Goal: Information Seeking & Learning: Learn about a topic

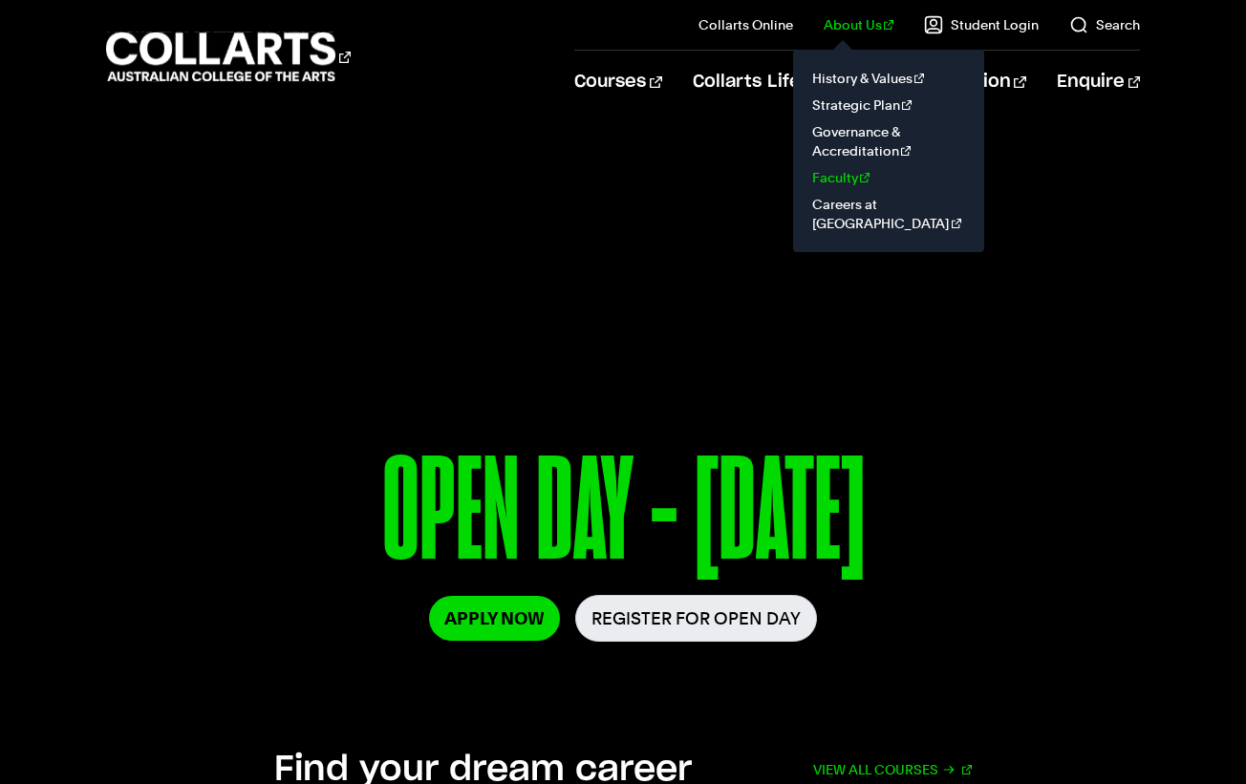
click at [849, 167] on link "Faculty" at bounding box center [888, 177] width 160 height 27
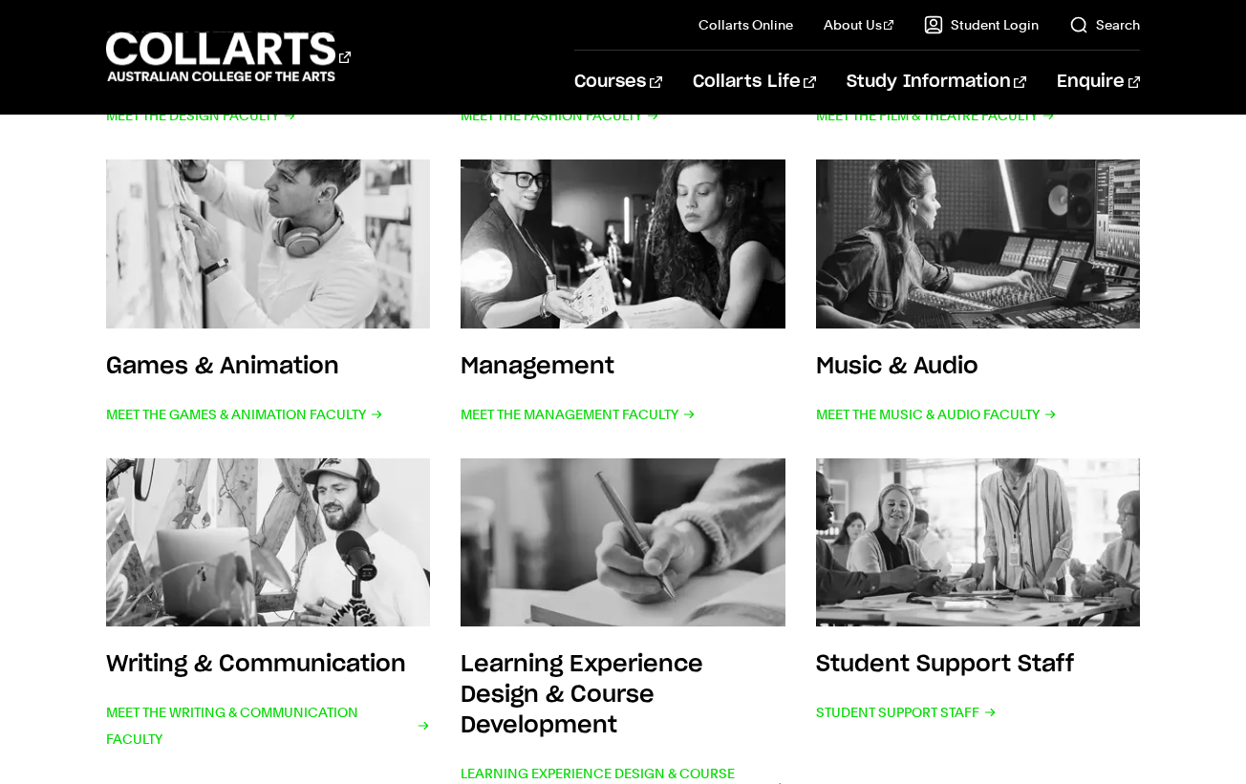
scroll to position [732, 0]
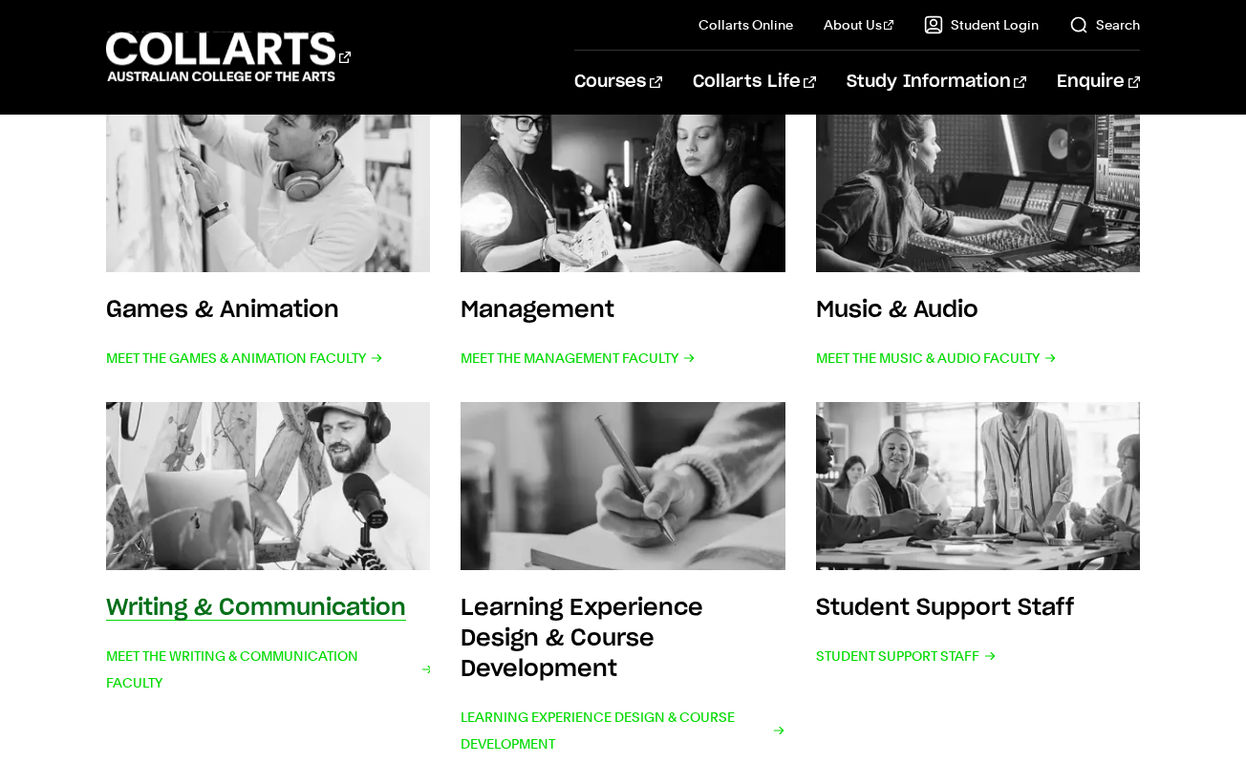
click at [282, 469] on img at bounding box center [268, 486] width 356 height 185
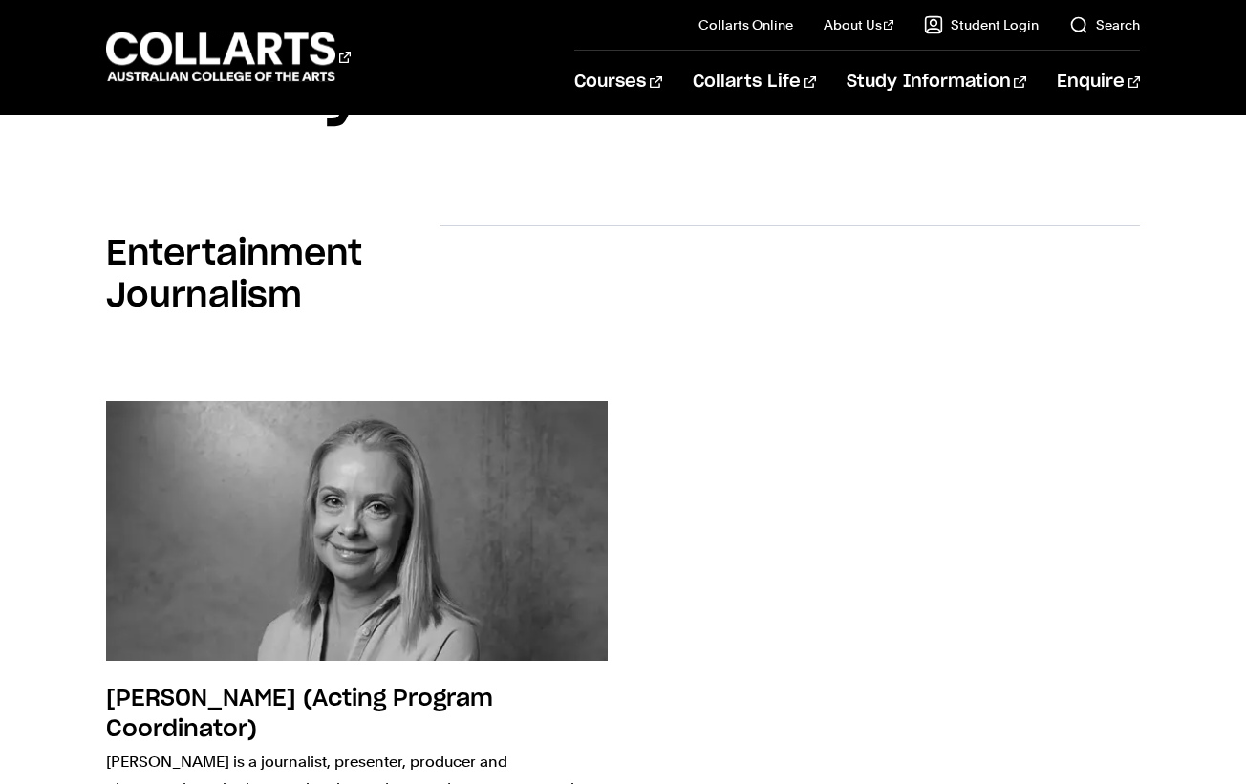
scroll to position [299, 0]
